Goal: Task Accomplishment & Management: Use online tool/utility

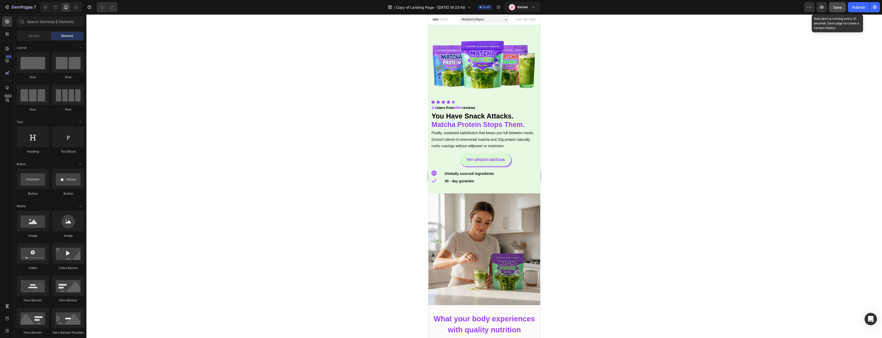
click at [492, 5] on span "Save" at bounding box center [837, 7] width 8 height 4
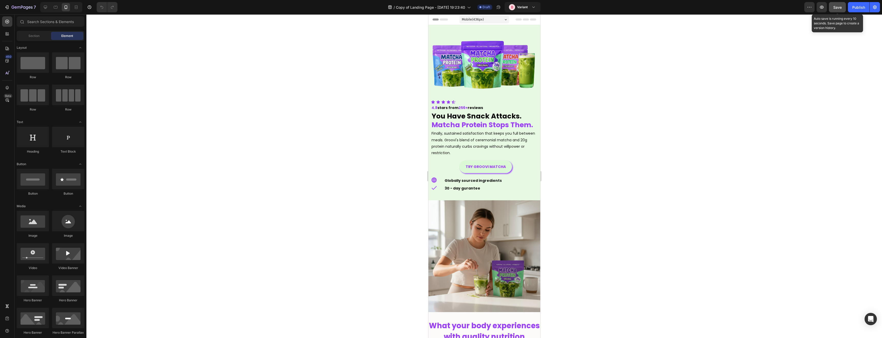
click at [836, 8] on span "Save" at bounding box center [837, 7] width 8 height 4
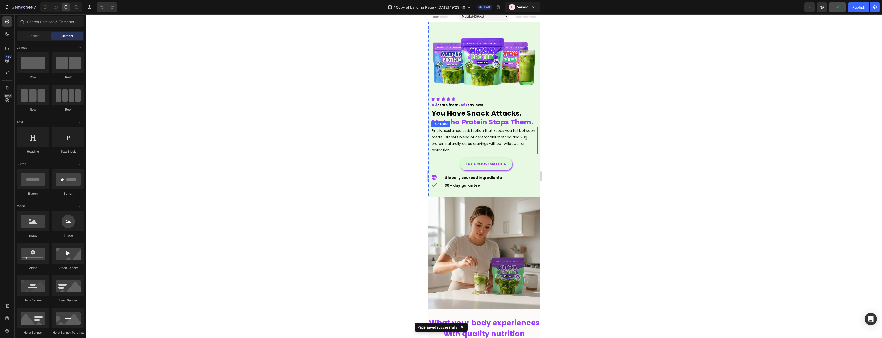
scroll to position [3, 0]
click at [633, 122] on div at bounding box center [484, 176] width 796 height 324
drag, startPoint x: 610, startPoint y: 147, endPoint x: 610, endPoint y: 154, distance: 6.7
click at [610, 150] on div at bounding box center [484, 176] width 796 height 324
click at [486, 138] on p "Finally, sustained satisfaction that keeps you full between meals. Groovi's ble…" at bounding box center [484, 140] width 106 height 26
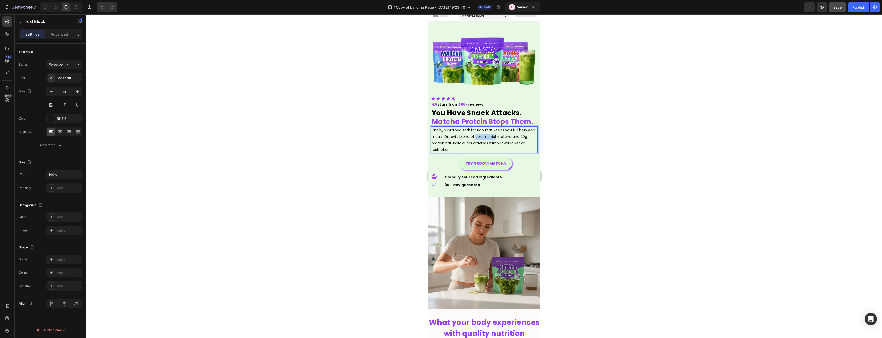
click at [486, 138] on p "Finally, sustained satisfaction that keeps you full between meals. Groovi's ble…" at bounding box center [484, 140] width 106 height 26
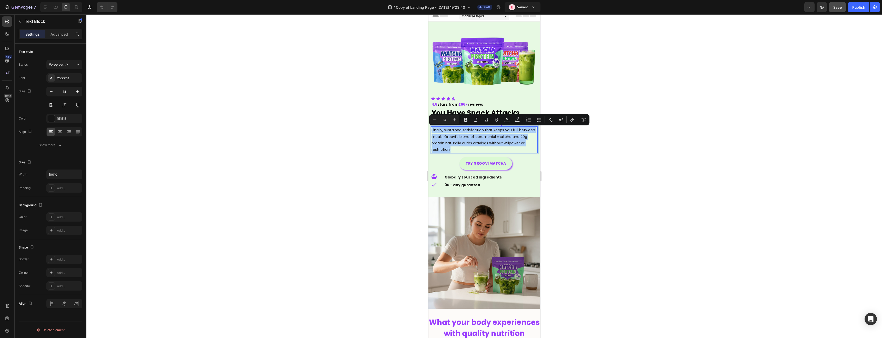
click at [565, 142] on div at bounding box center [484, 176] width 796 height 324
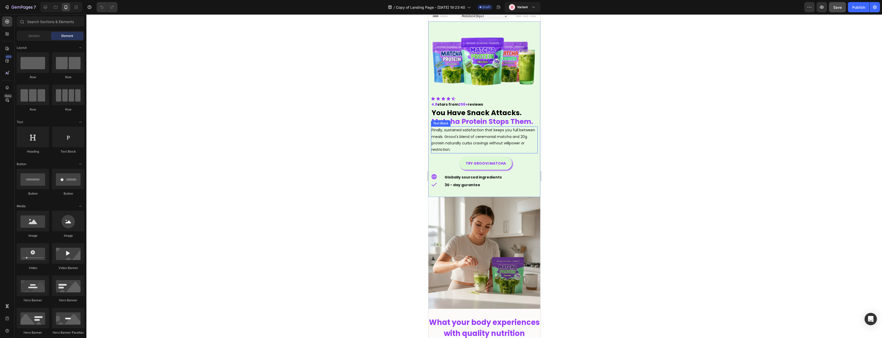
click at [445, 136] on p "Finally, sustained satisfaction that keeps you full between meals. Groovi's ble…" at bounding box center [484, 140] width 106 height 26
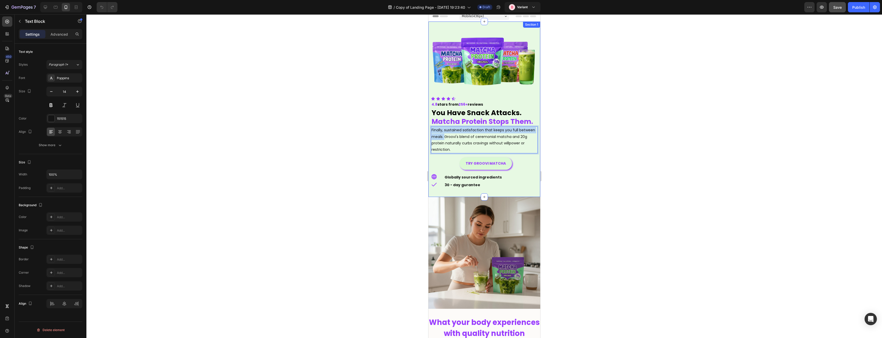
drag, startPoint x: 445, startPoint y: 138, endPoint x: 429, endPoint y: 132, distance: 17.4
click at [429, 132] on div "Image Image Icon Icon Icon Icon Icon Icon List 4.8 stars from 256+ reviews Text…" at bounding box center [484, 109] width 112 height 159
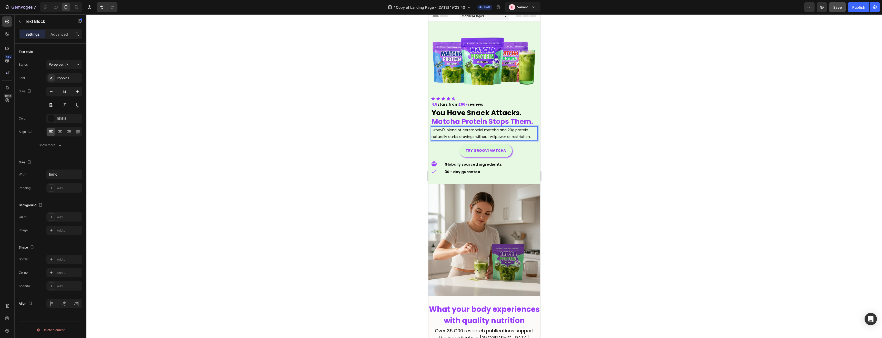
drag, startPoint x: 585, startPoint y: 129, endPoint x: 581, endPoint y: 130, distance: 3.3
click at [584, 130] on div at bounding box center [484, 176] width 796 height 324
click at [483, 131] on p "Groovi's blend of ceremonial matcha and 20g protein naturally curbs cravings wi…" at bounding box center [484, 133] width 106 height 13
click at [484, 130] on p "Groovi's blend of ceremonial matcha and 20g protein naturally curbs cravings wi…" at bounding box center [484, 133] width 106 height 13
